Goal: Share content

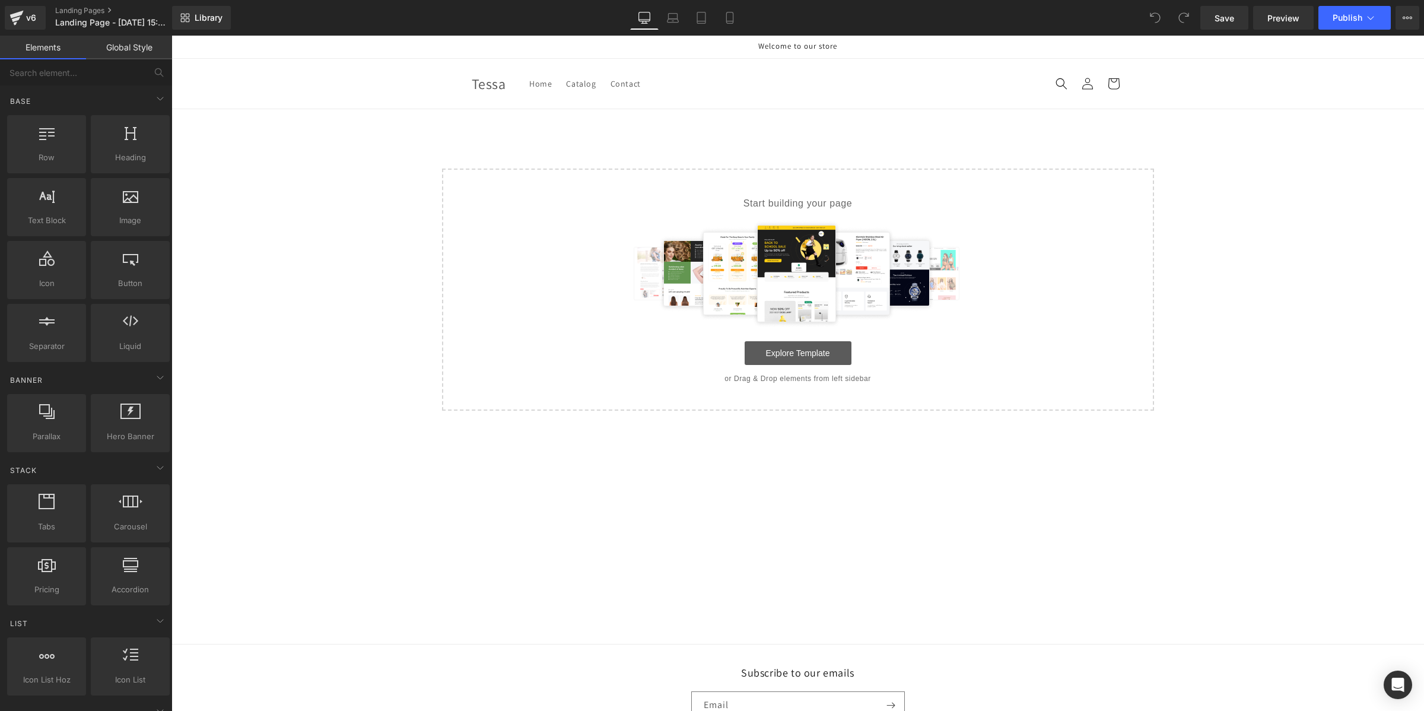
click at [840, 345] on link "Explore Template" at bounding box center [798, 353] width 107 height 24
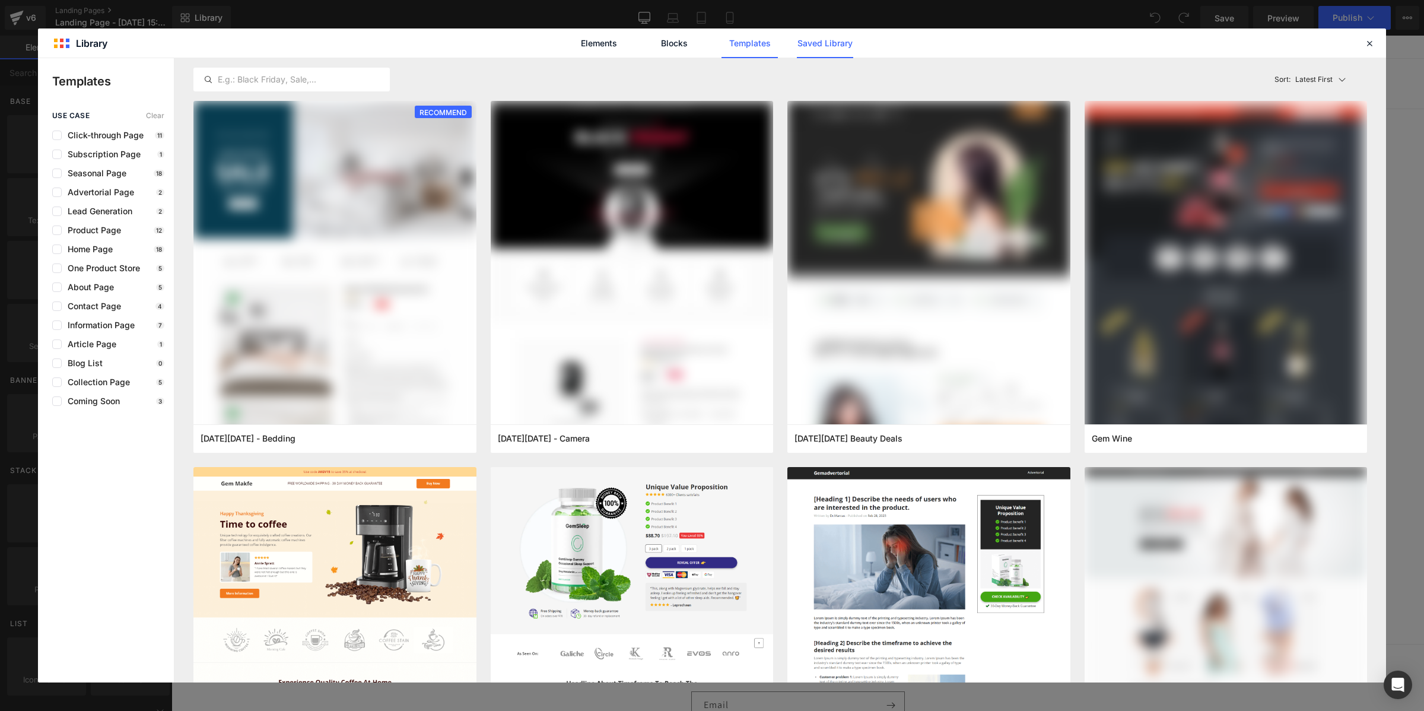
click at [844, 39] on link "Saved Library" at bounding box center [825, 43] width 56 height 30
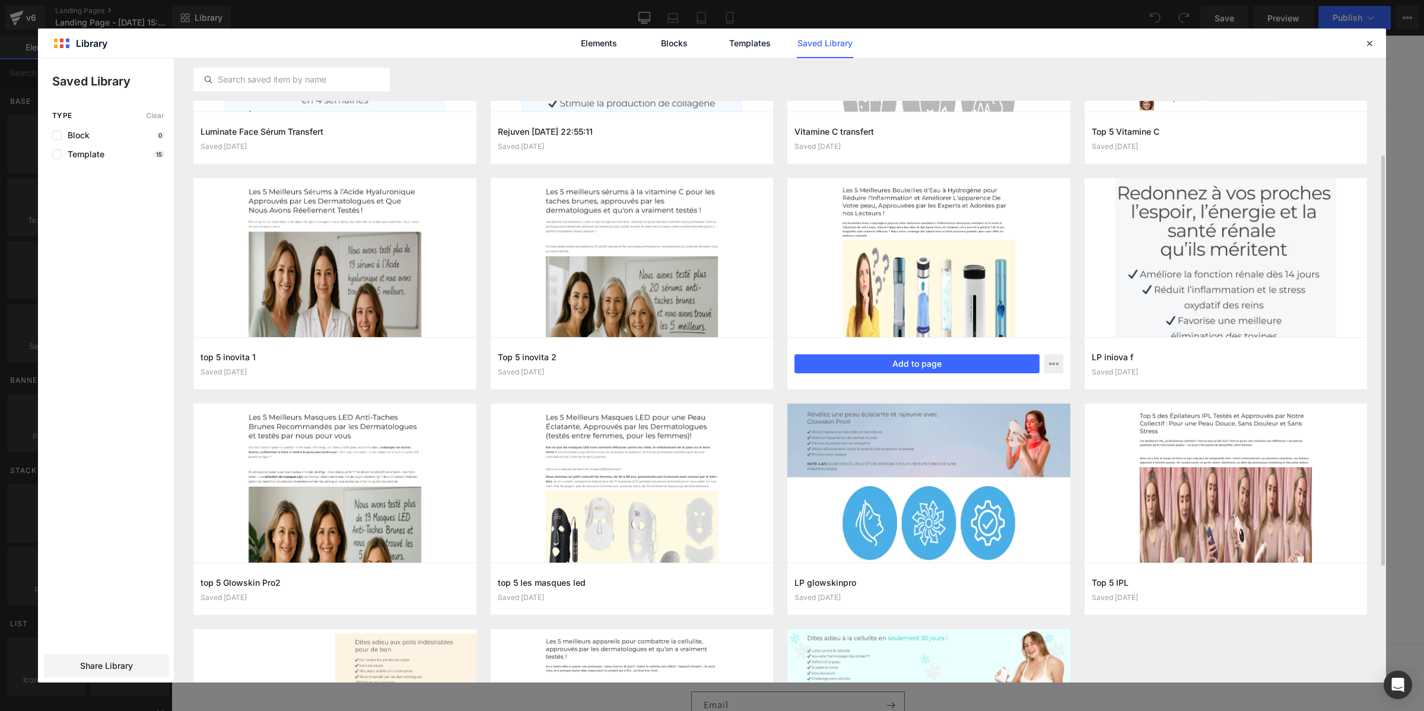
scroll to position [37, 0]
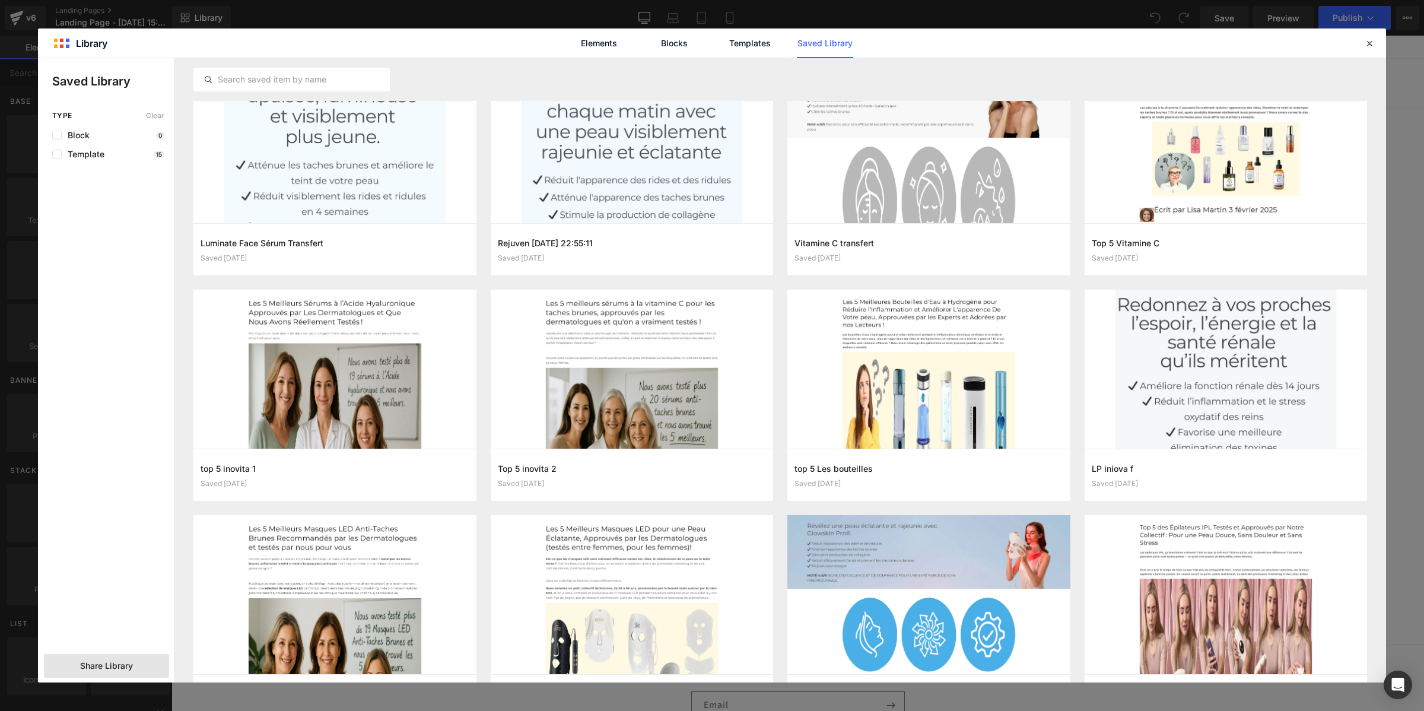
click at [108, 669] on span "Share Library" at bounding box center [106, 666] width 53 height 12
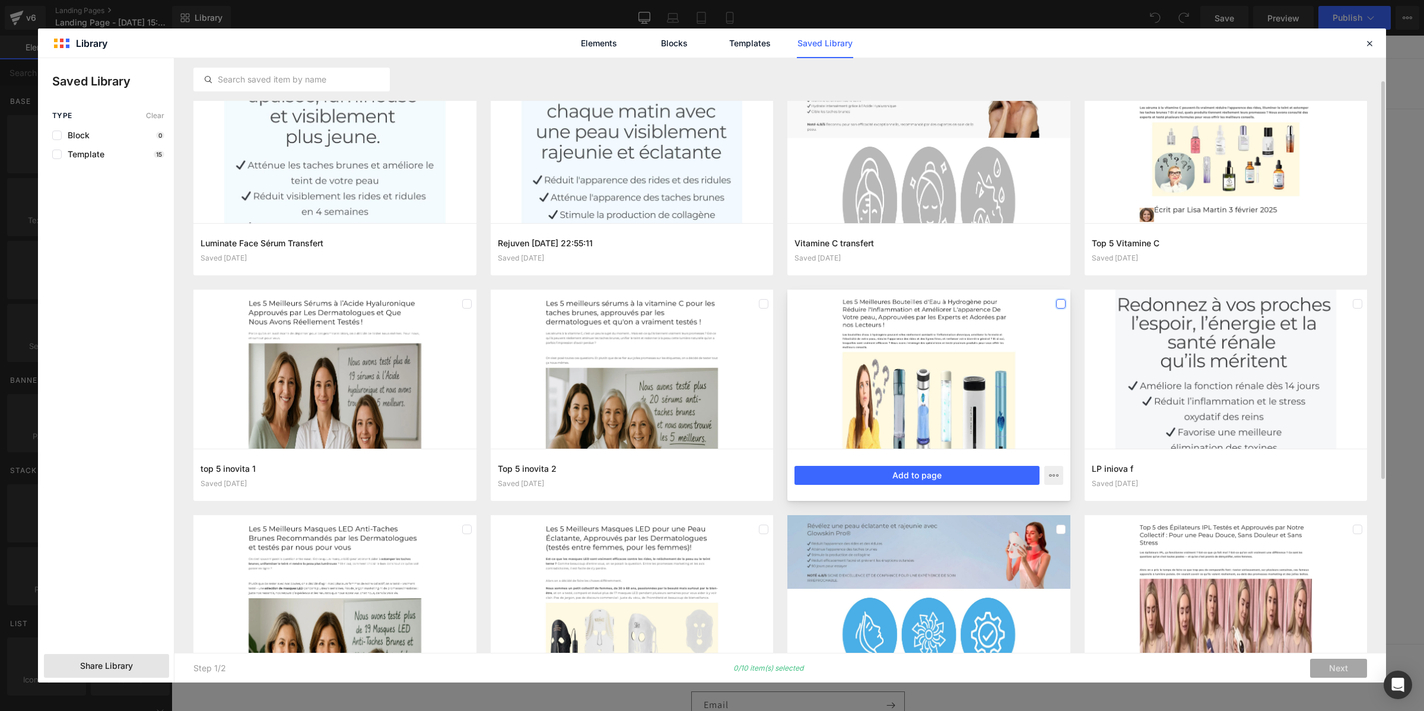
click at [1060, 299] on label at bounding box center [1060, 303] width 9 height 9
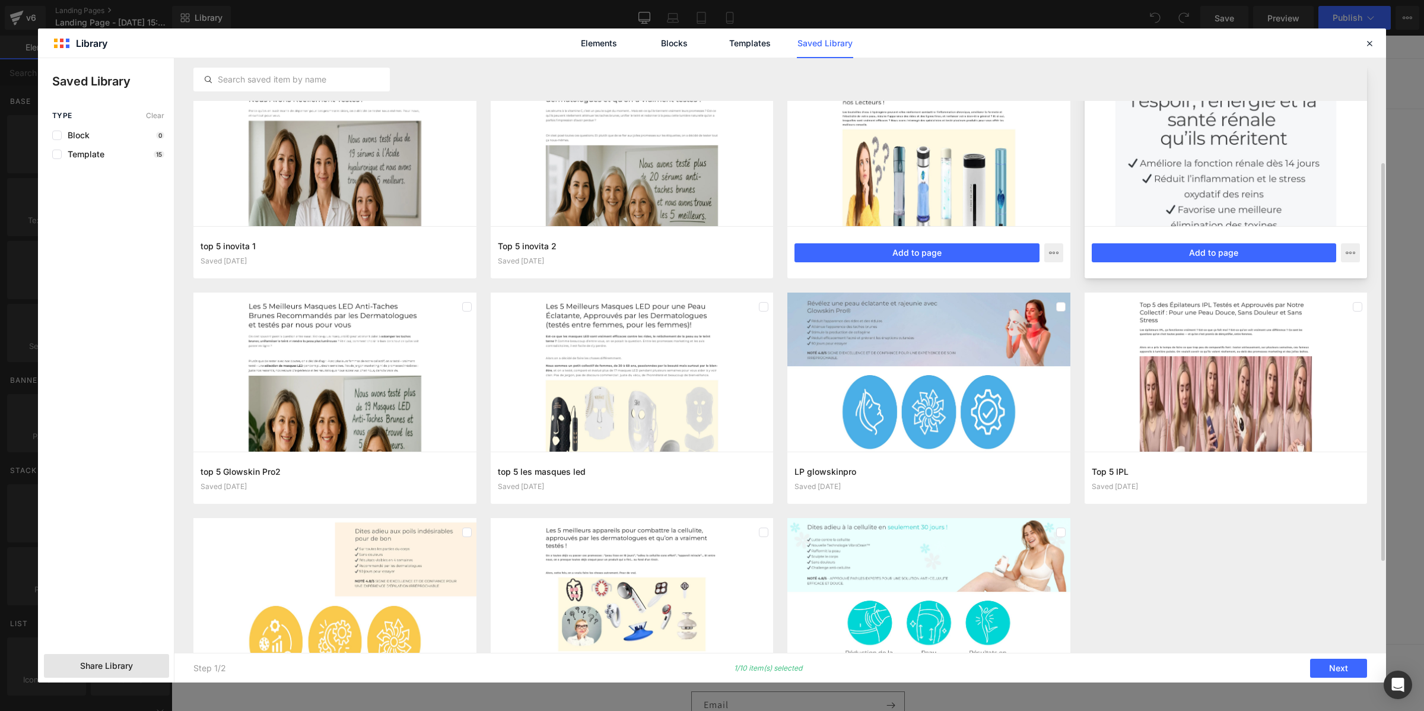
scroll to position [185, 0]
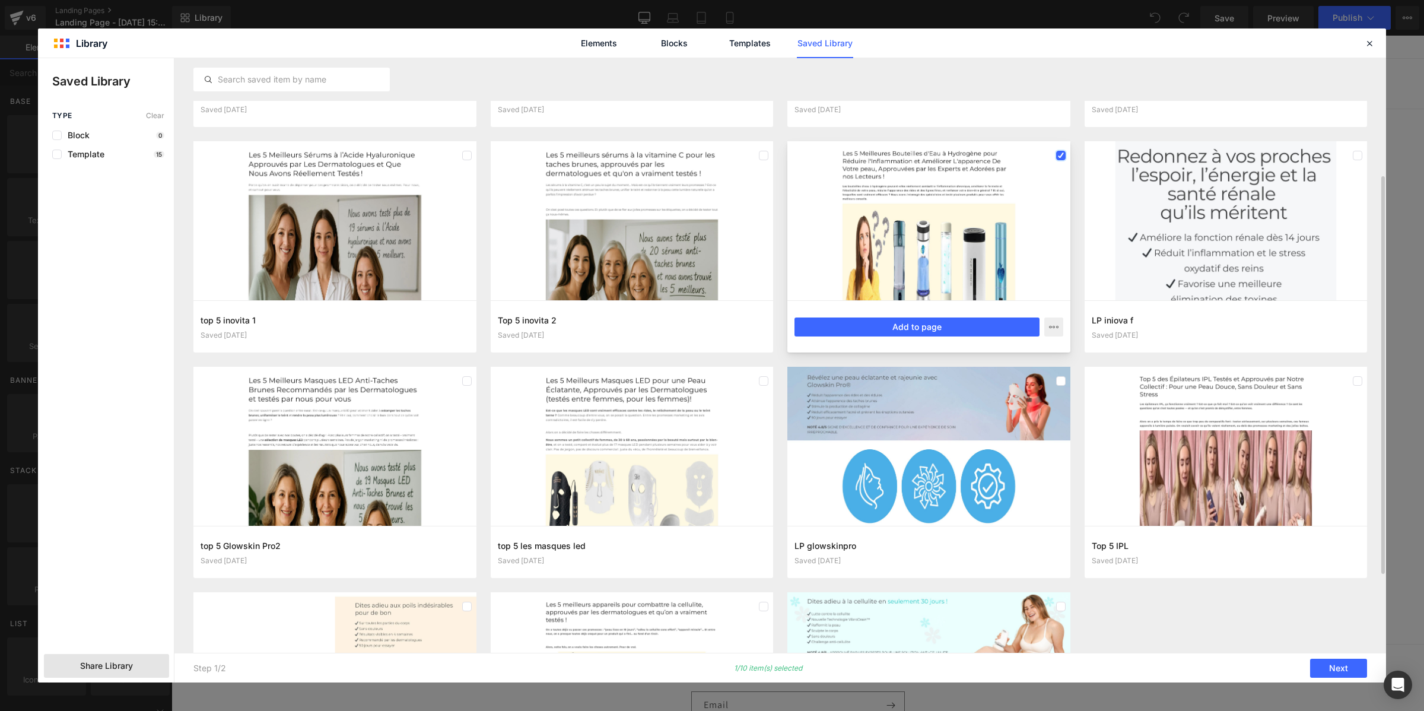
click at [1061, 155] on icon at bounding box center [1061, 155] width 6 height 0
click at [1063, 155] on label at bounding box center [1060, 155] width 9 height 9
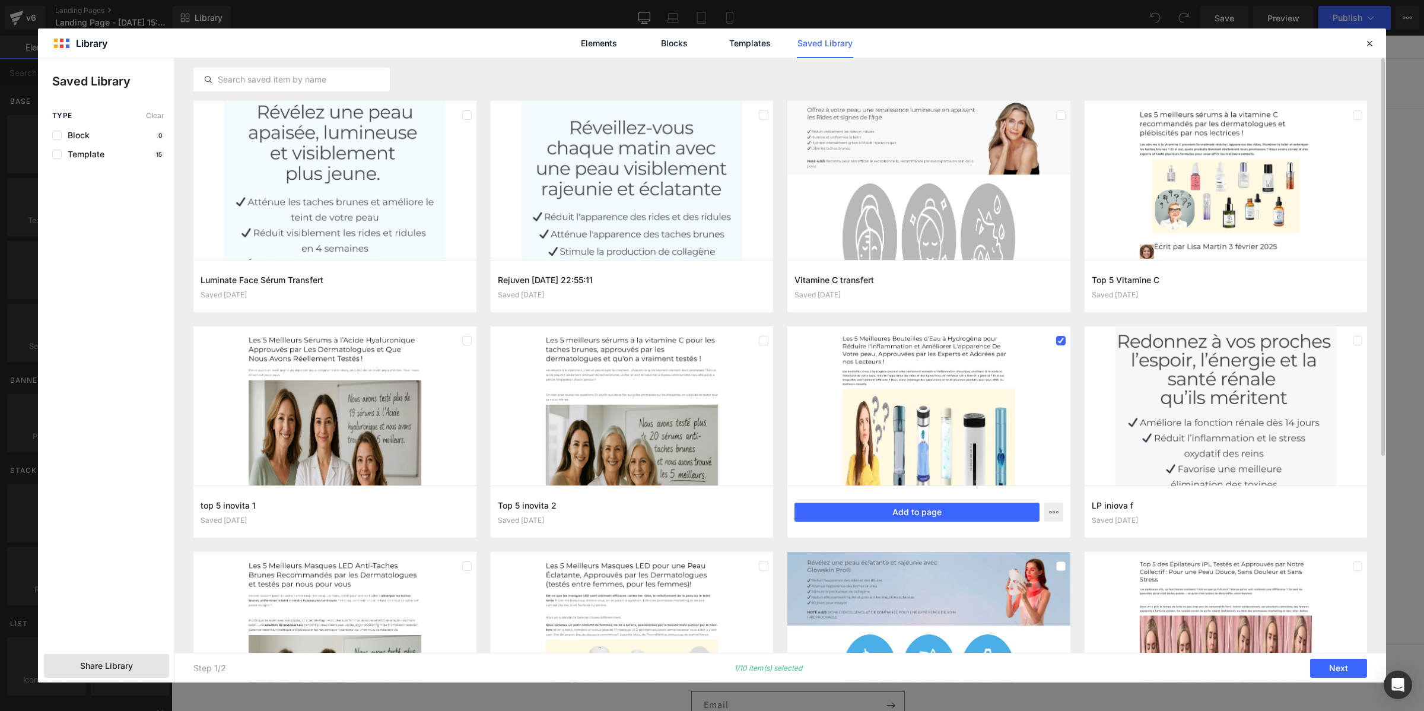
scroll to position [74, 0]
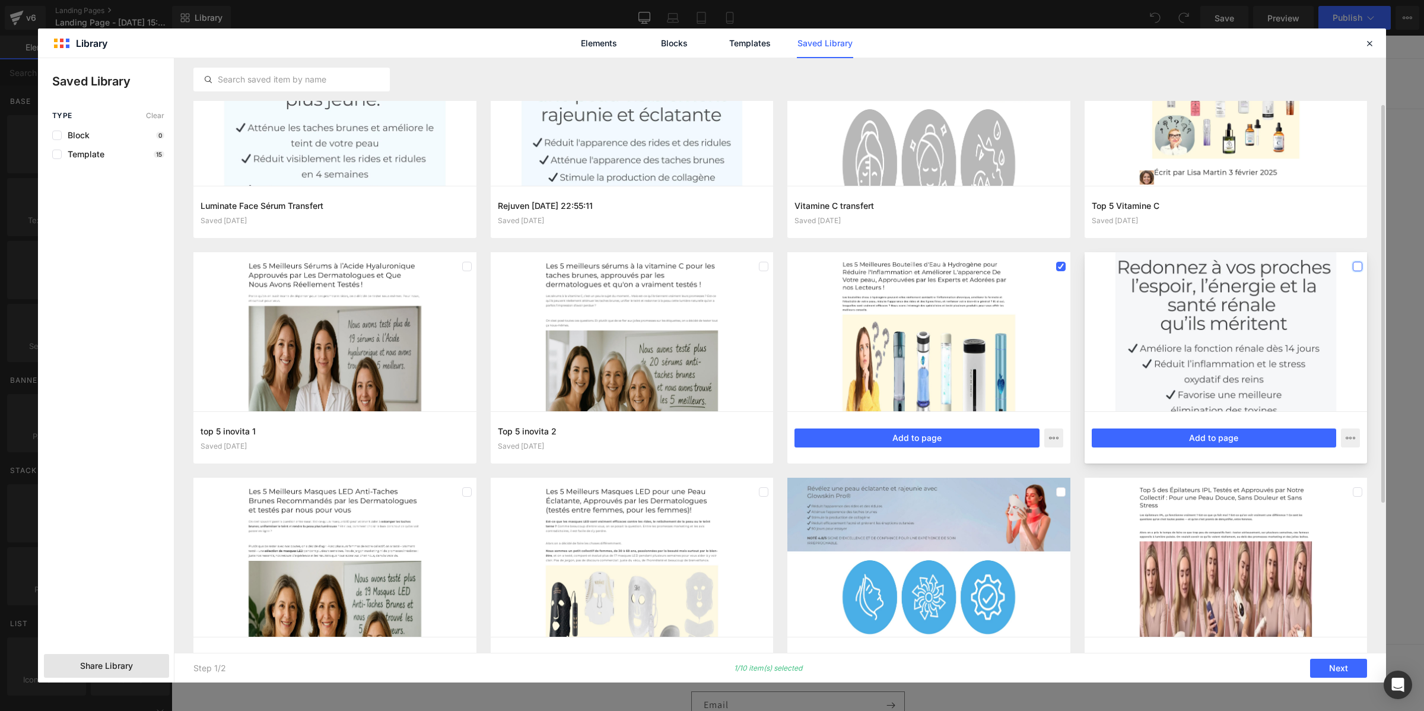
click at [1358, 265] on label at bounding box center [1357, 266] width 9 height 9
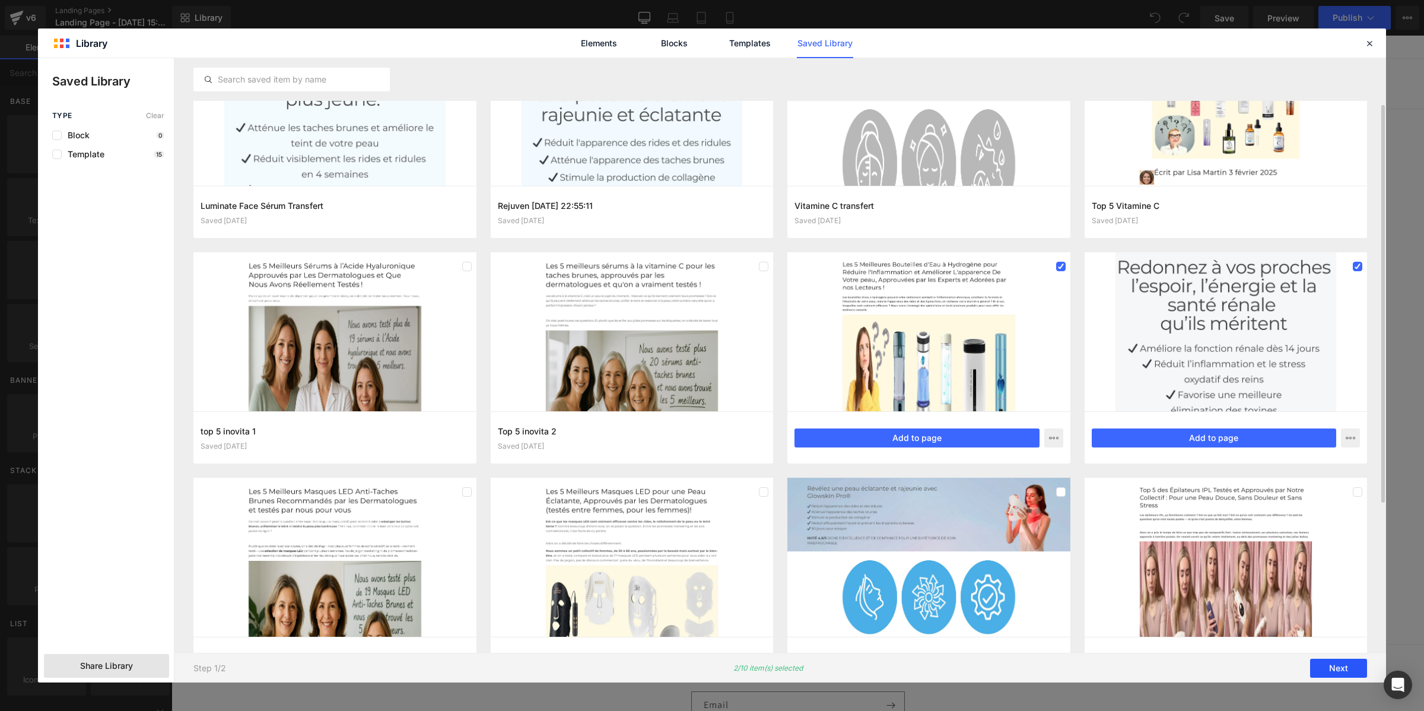
click at [1338, 673] on button "Next" at bounding box center [1338, 668] width 57 height 19
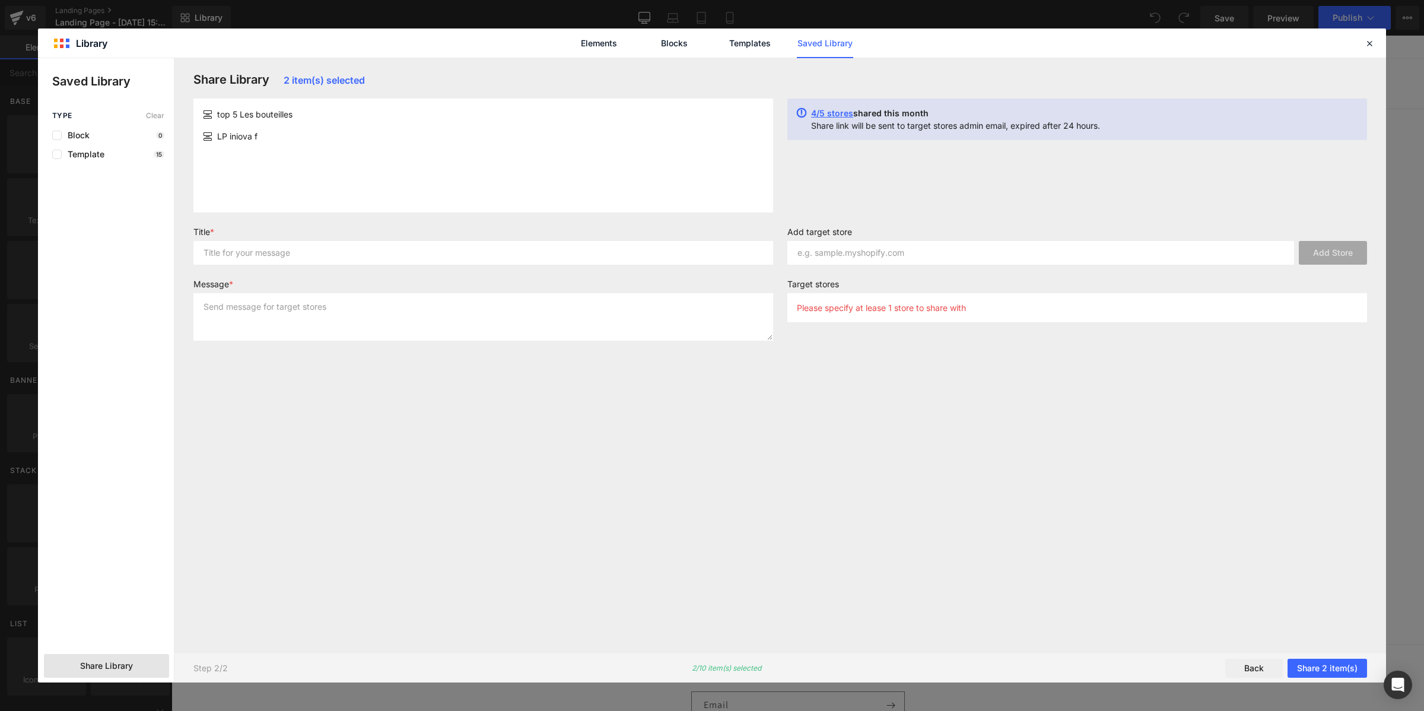
scroll to position [0, 0]
click at [891, 253] on input "text" at bounding box center [1040, 253] width 507 height 24
paste input "1xqtfs-pc"
type input "1xqtfs-pc"
click at [1352, 248] on button "Add Store" at bounding box center [1333, 253] width 68 height 24
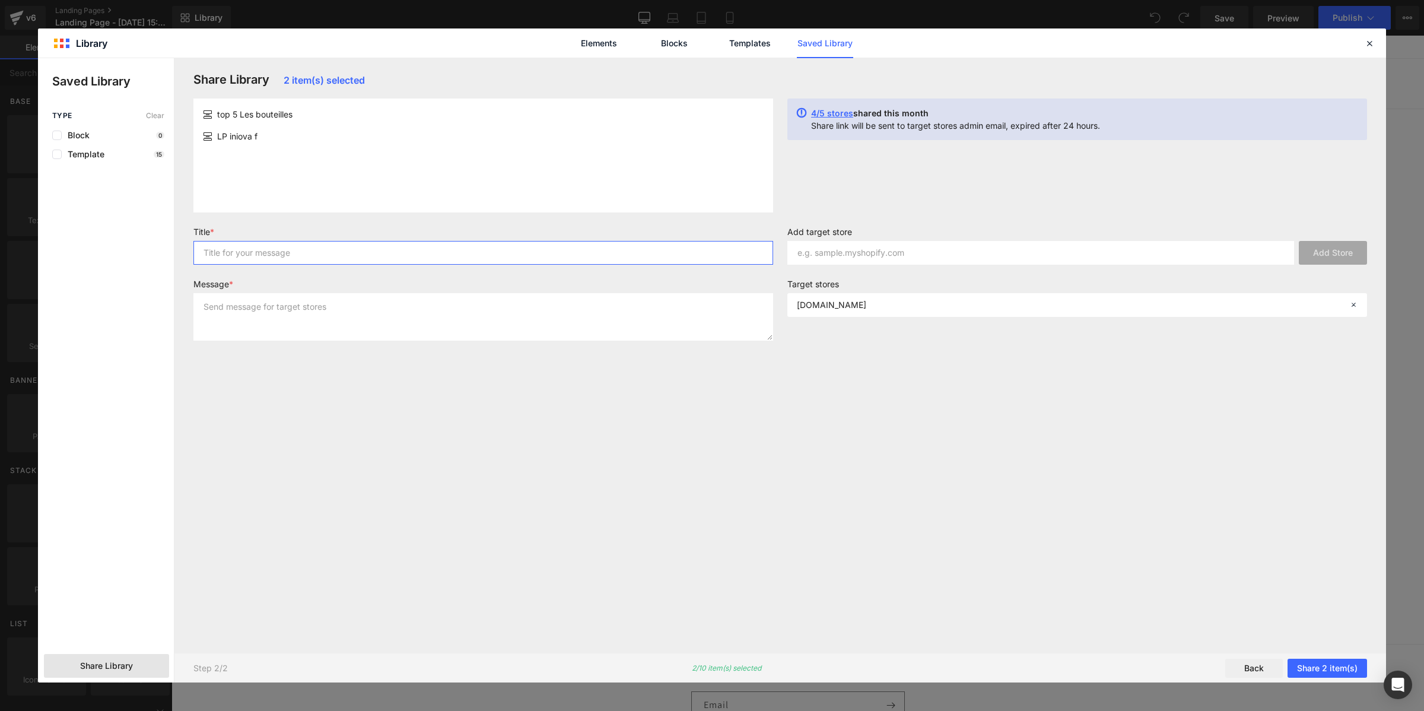
click at [468, 246] on input "text" at bounding box center [483, 253] width 580 height 24
type input "page"
click at [516, 310] on textarea at bounding box center [483, 316] width 580 height 47
type textarea "page"
click at [1295, 666] on button "Share 2 item(s)" at bounding box center [1328, 668] width 80 height 19
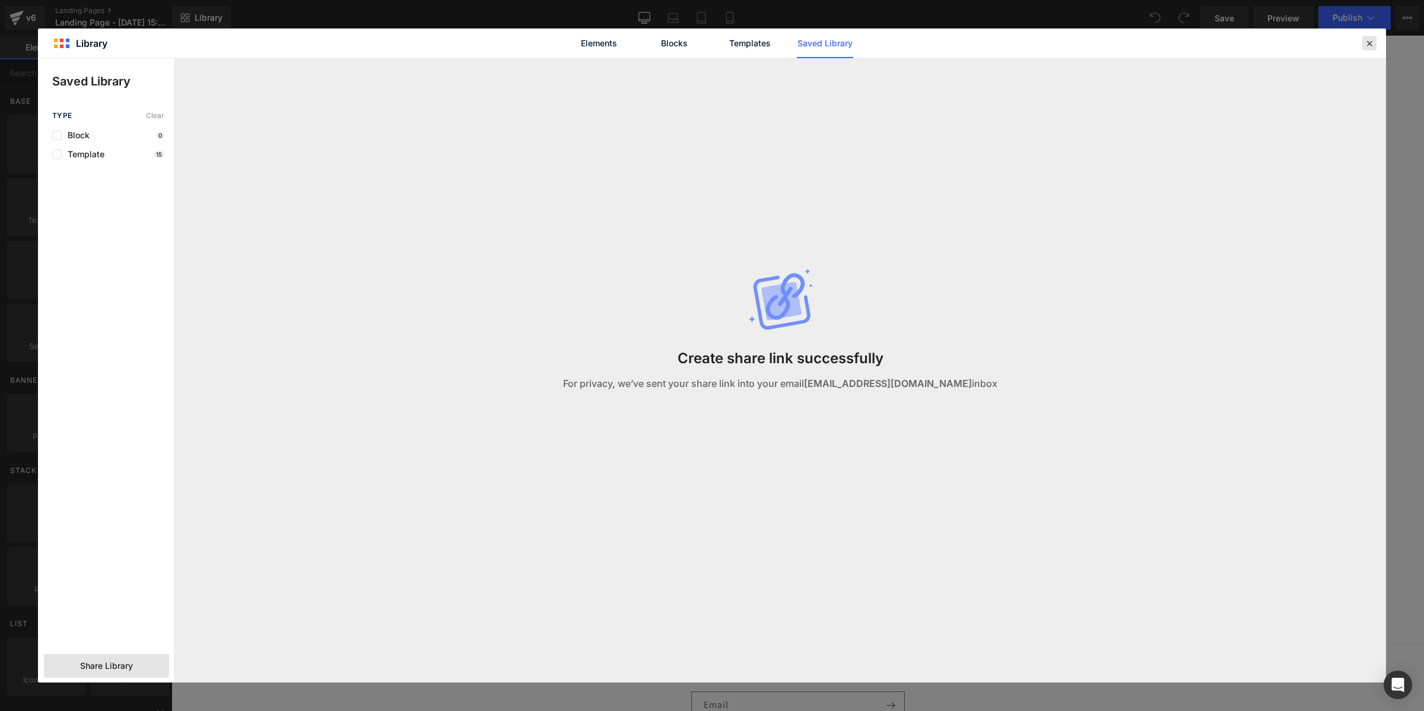
drag, startPoint x: 1365, startPoint y: 42, endPoint x: 1188, endPoint y: 7, distance: 180.2
click at [1365, 42] on icon at bounding box center [1369, 43] width 11 height 11
